Goal: Task Accomplishment & Management: Complete application form

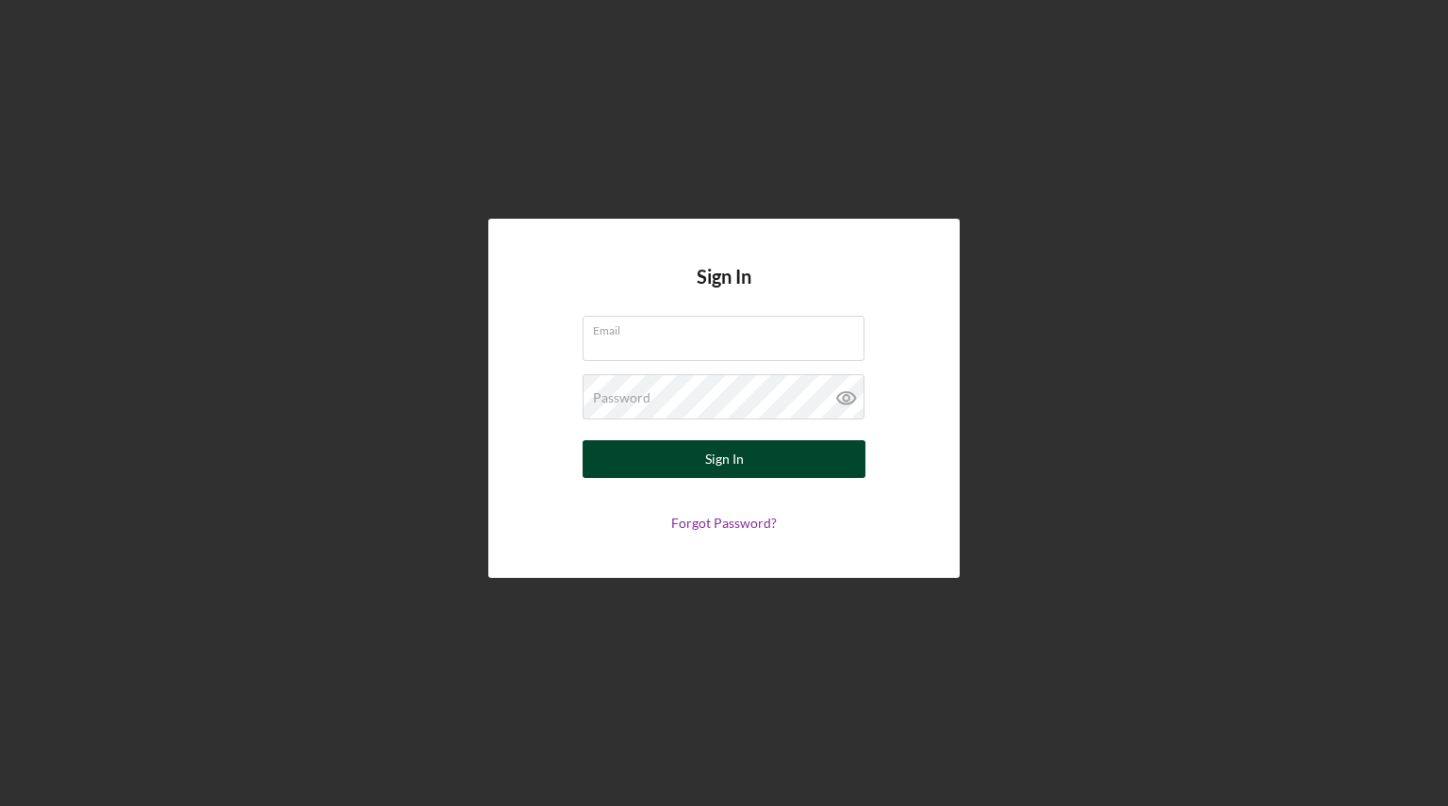
type input "[EMAIL_ADDRESS][DOMAIN_NAME]"
click at [753, 465] on button "Sign In" at bounding box center [724, 459] width 283 height 38
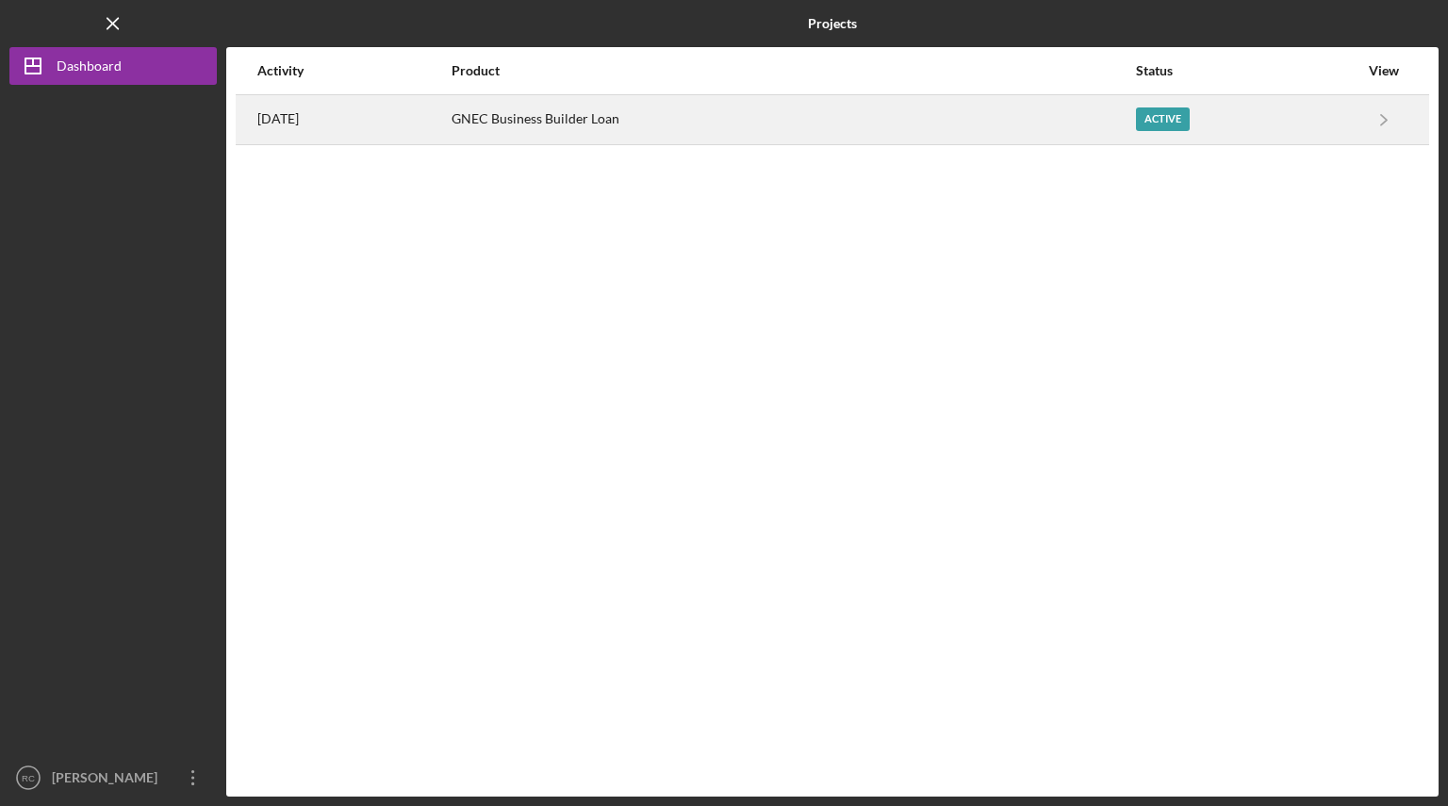
click at [1206, 121] on div "Active" at bounding box center [1247, 119] width 223 height 47
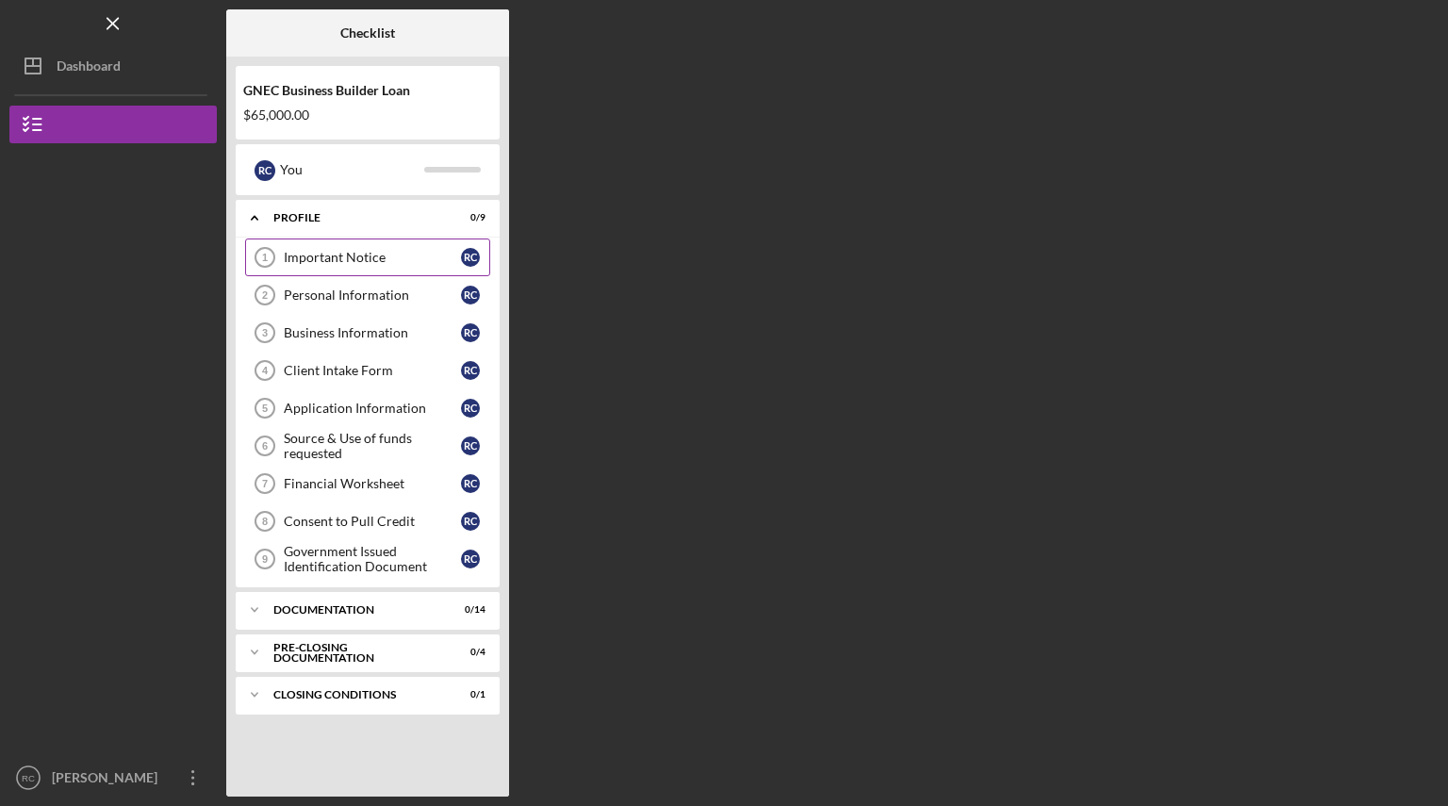
click at [356, 249] on link "Important Notice 1 Important Notice R C" at bounding box center [367, 258] width 245 height 38
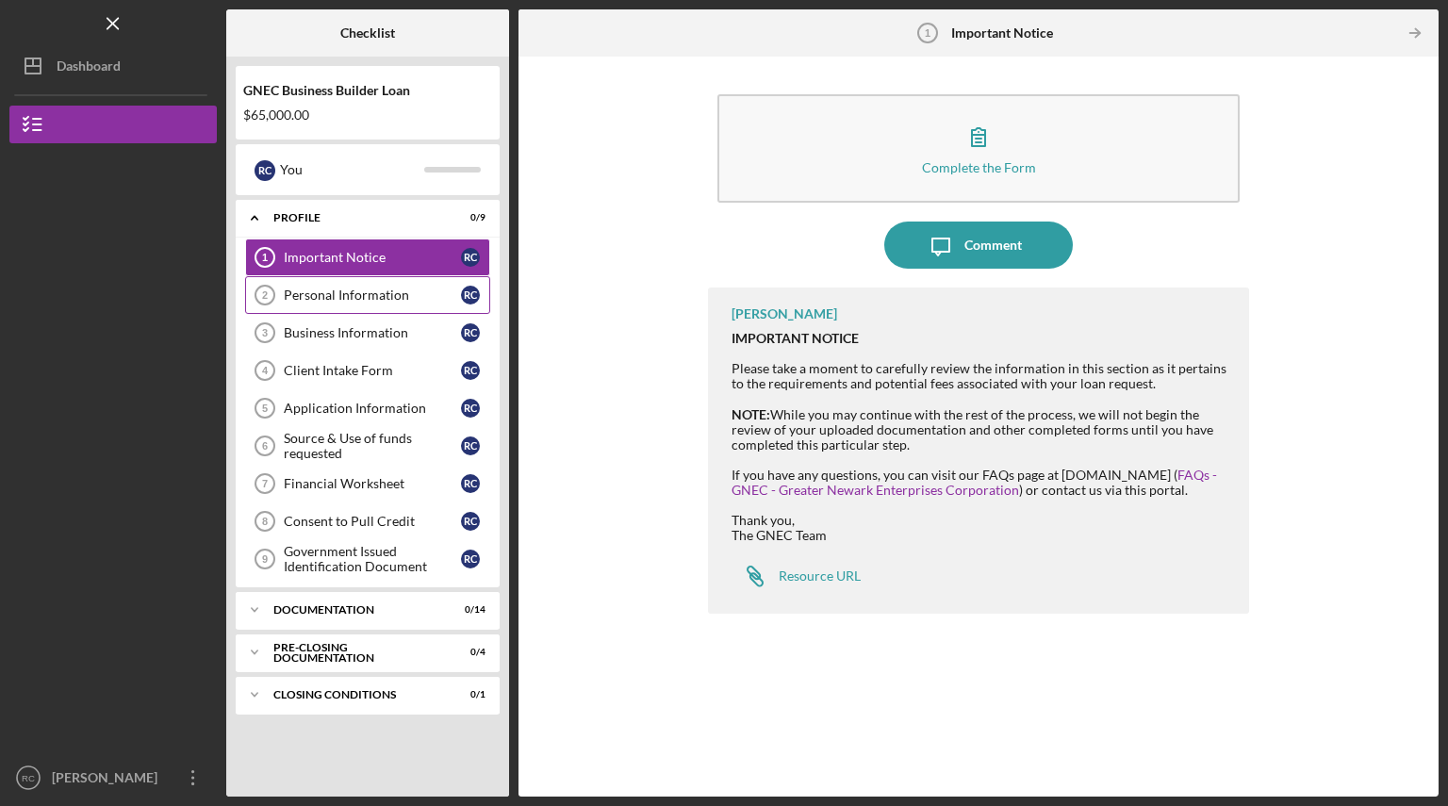
click at [363, 294] on div "Personal Information" at bounding box center [372, 295] width 177 height 15
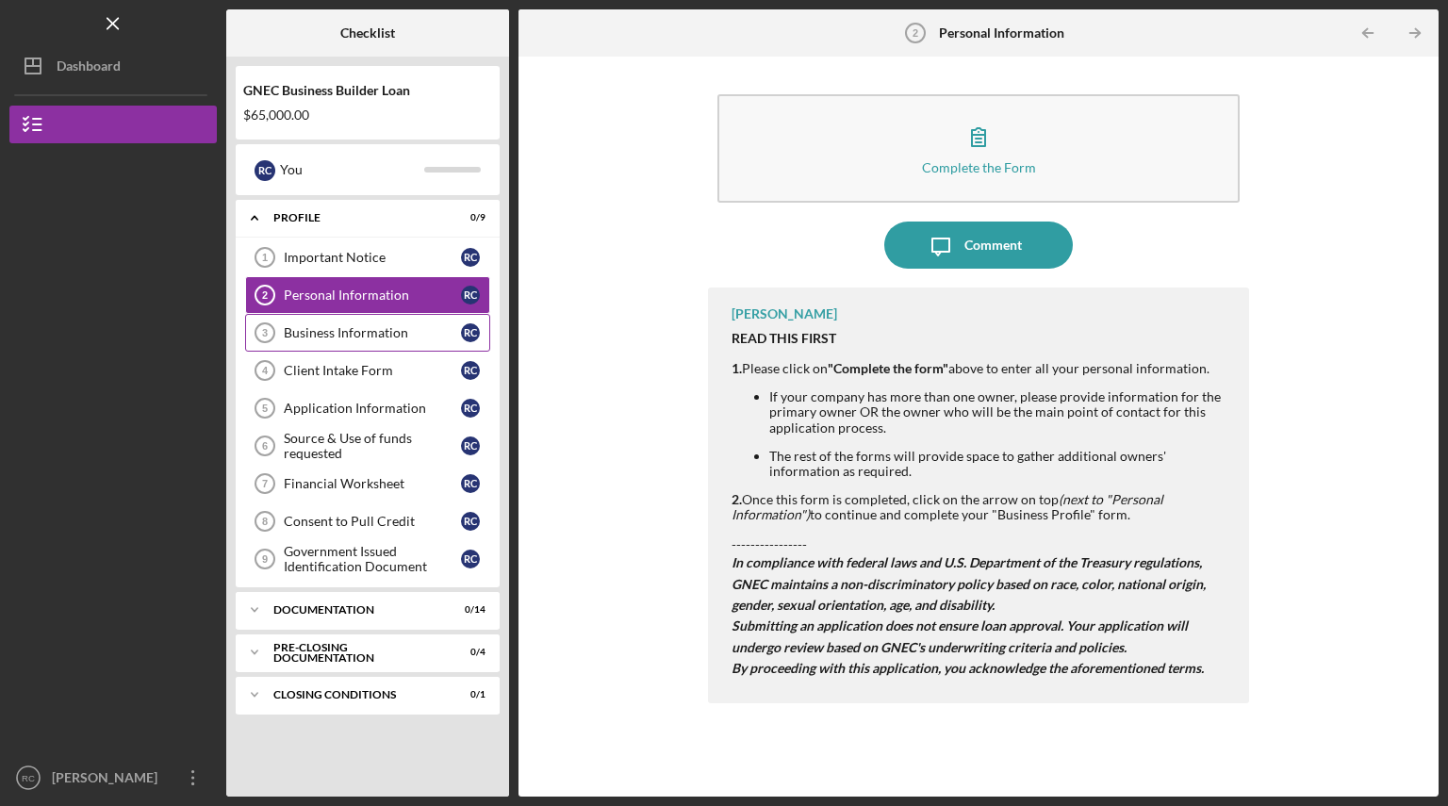
click at [368, 331] on div "Business Information" at bounding box center [372, 332] width 177 height 15
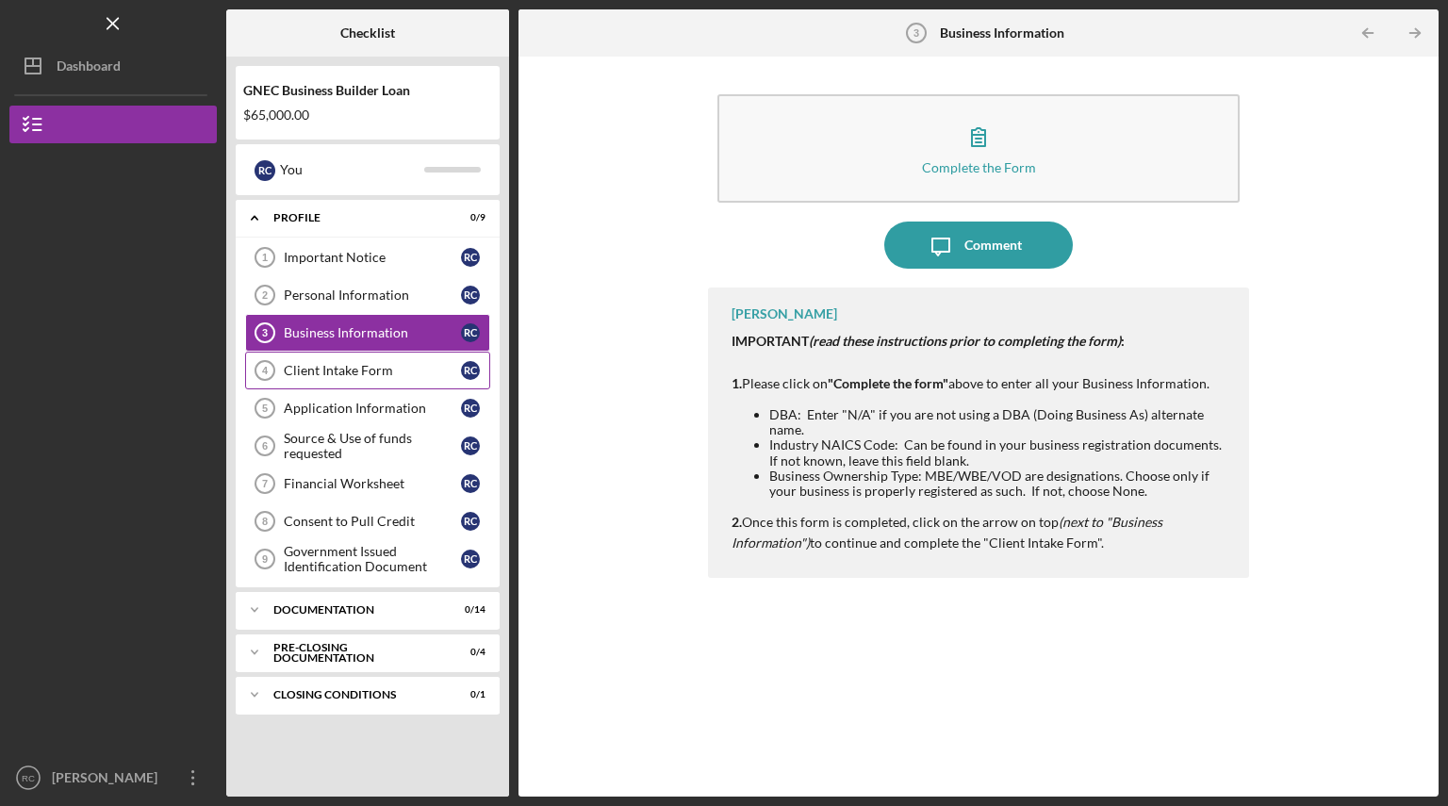
click at [372, 376] on div "Client Intake Form" at bounding box center [372, 370] width 177 height 15
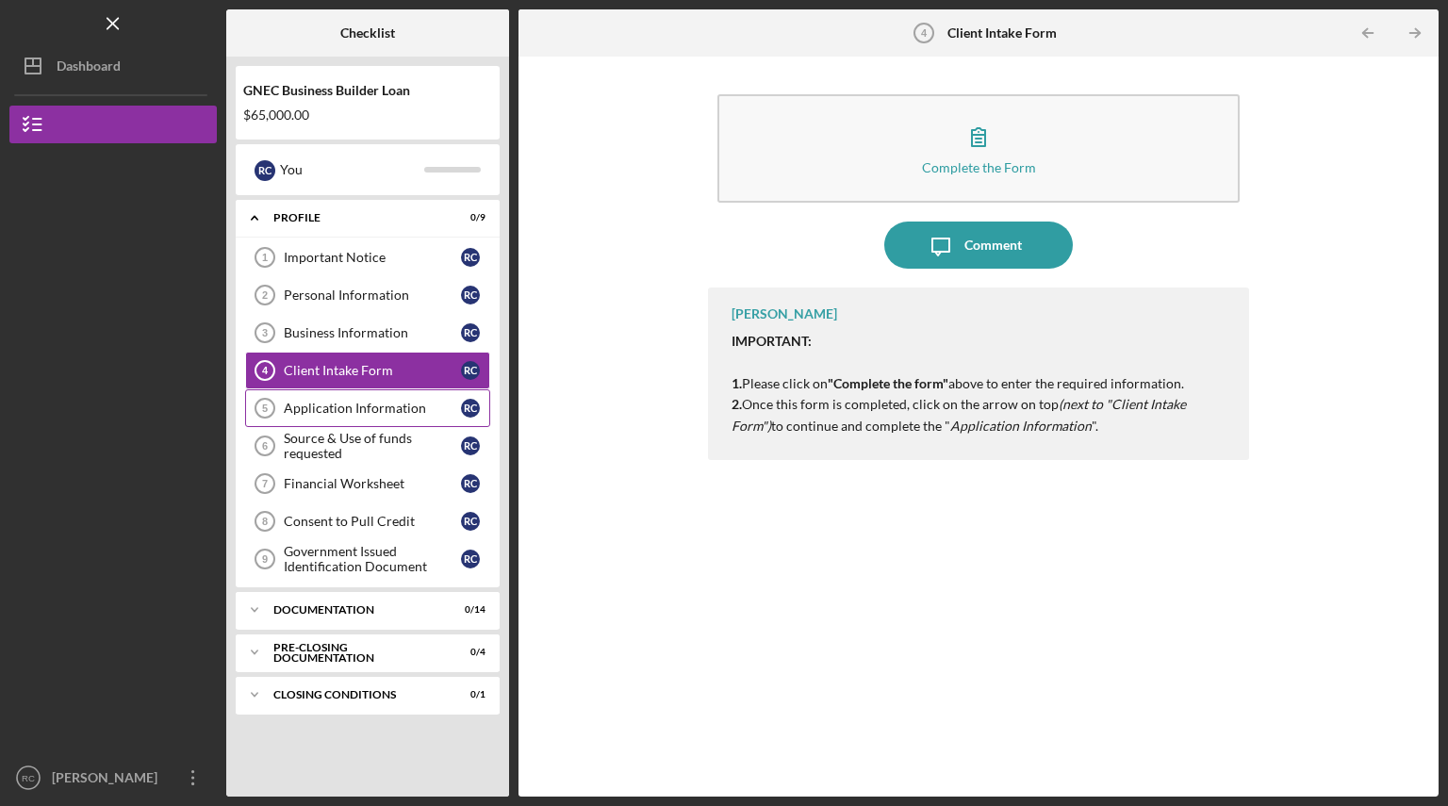
click at [383, 421] on link "Application Information 5 Application Information R C" at bounding box center [367, 408] width 245 height 38
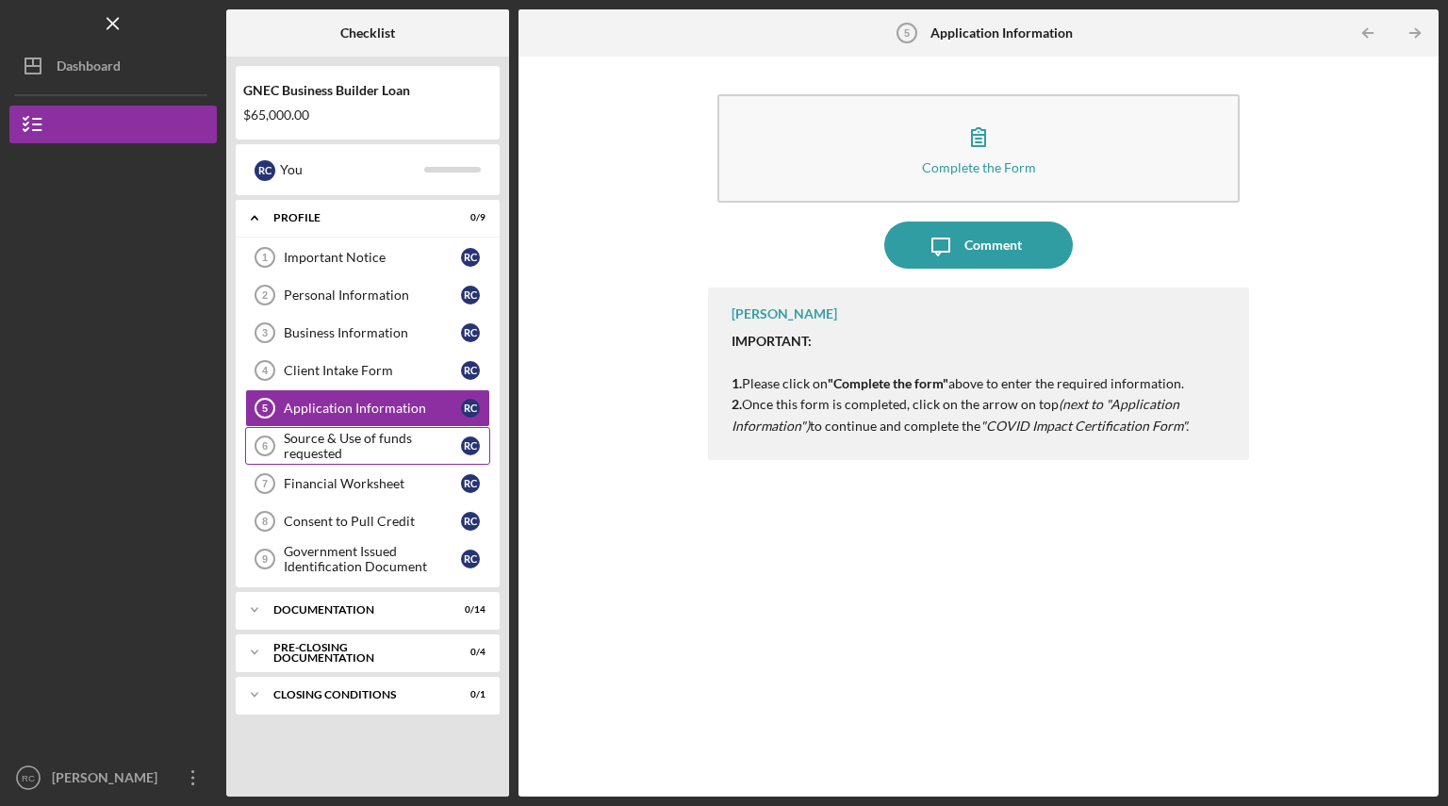
click at [389, 442] on div "Source & Use of funds requested" at bounding box center [372, 446] width 177 height 30
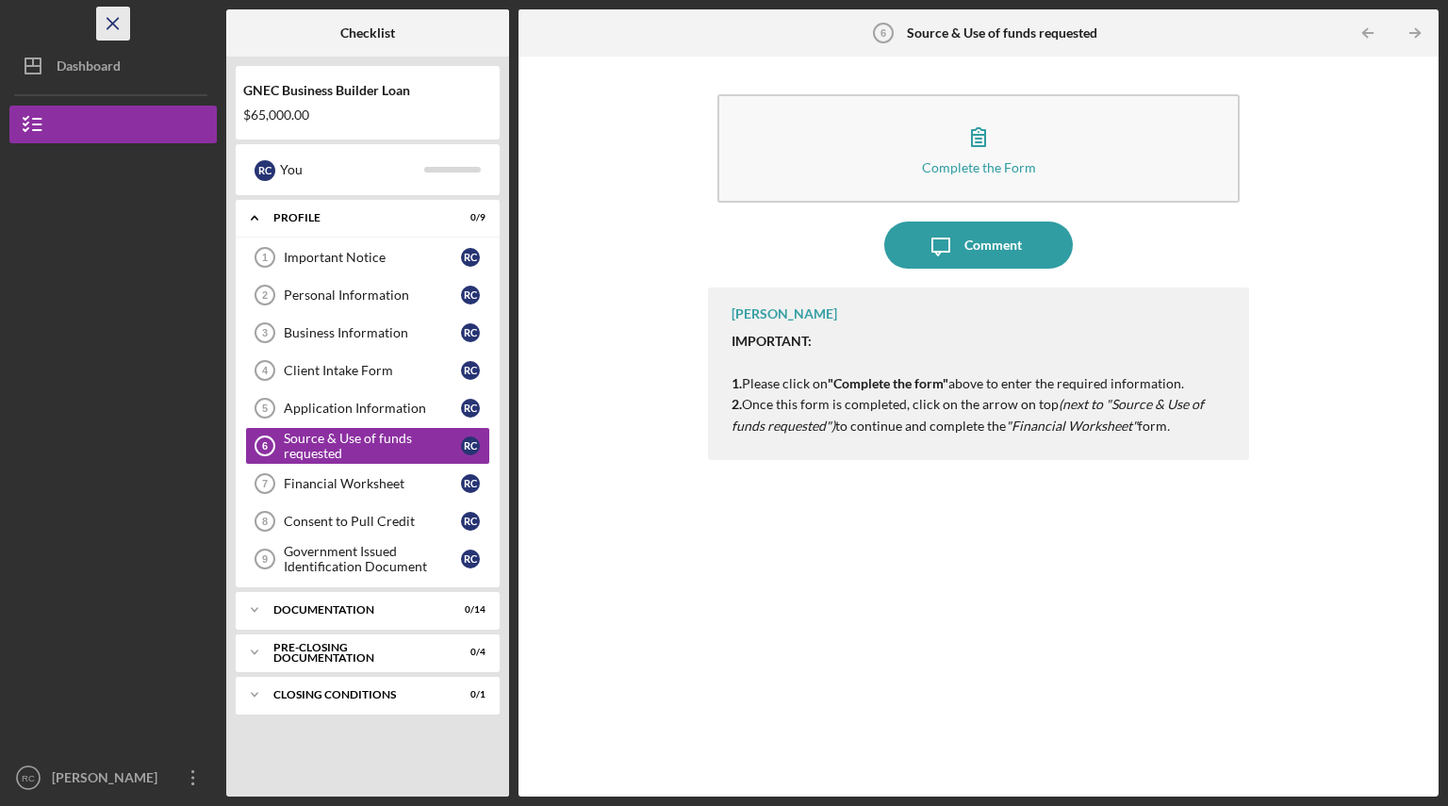
click at [115, 22] on line "button" at bounding box center [112, 23] width 10 height 10
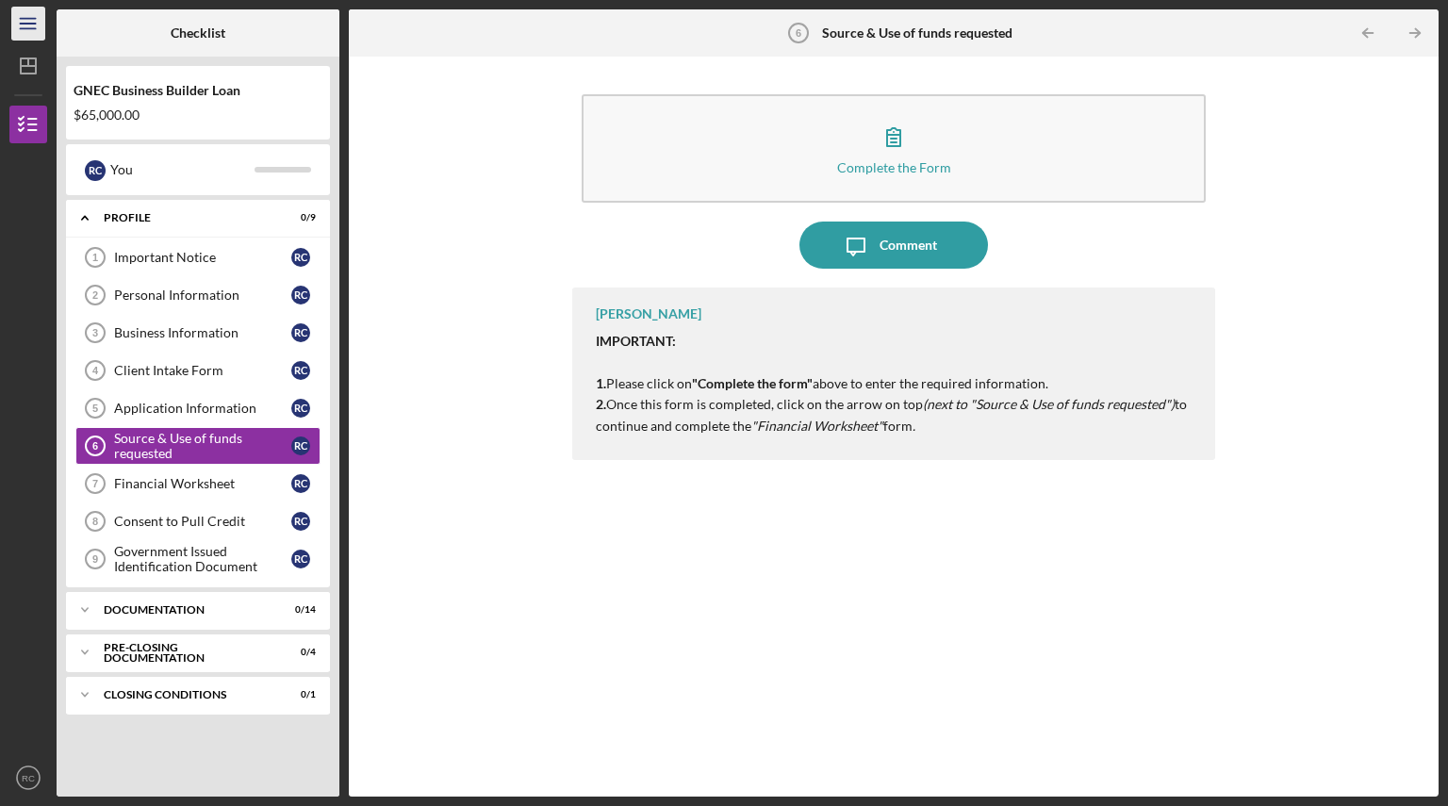
click at [28, 25] on icon "Icon/Menu" at bounding box center [29, 24] width 42 height 42
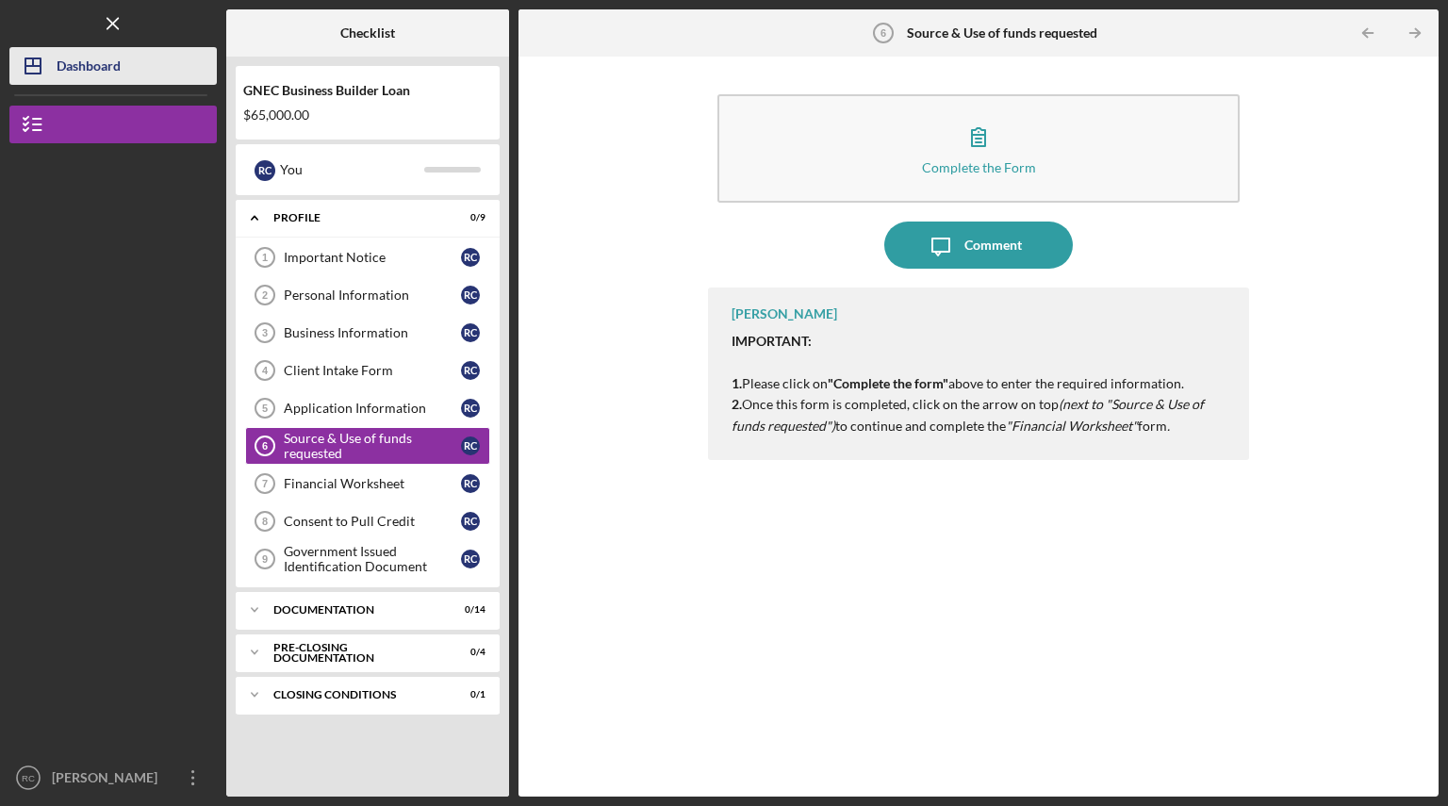
click at [100, 74] on div "Dashboard" at bounding box center [89, 68] width 64 height 42
